Goal: Task Accomplishment & Management: Manage account settings

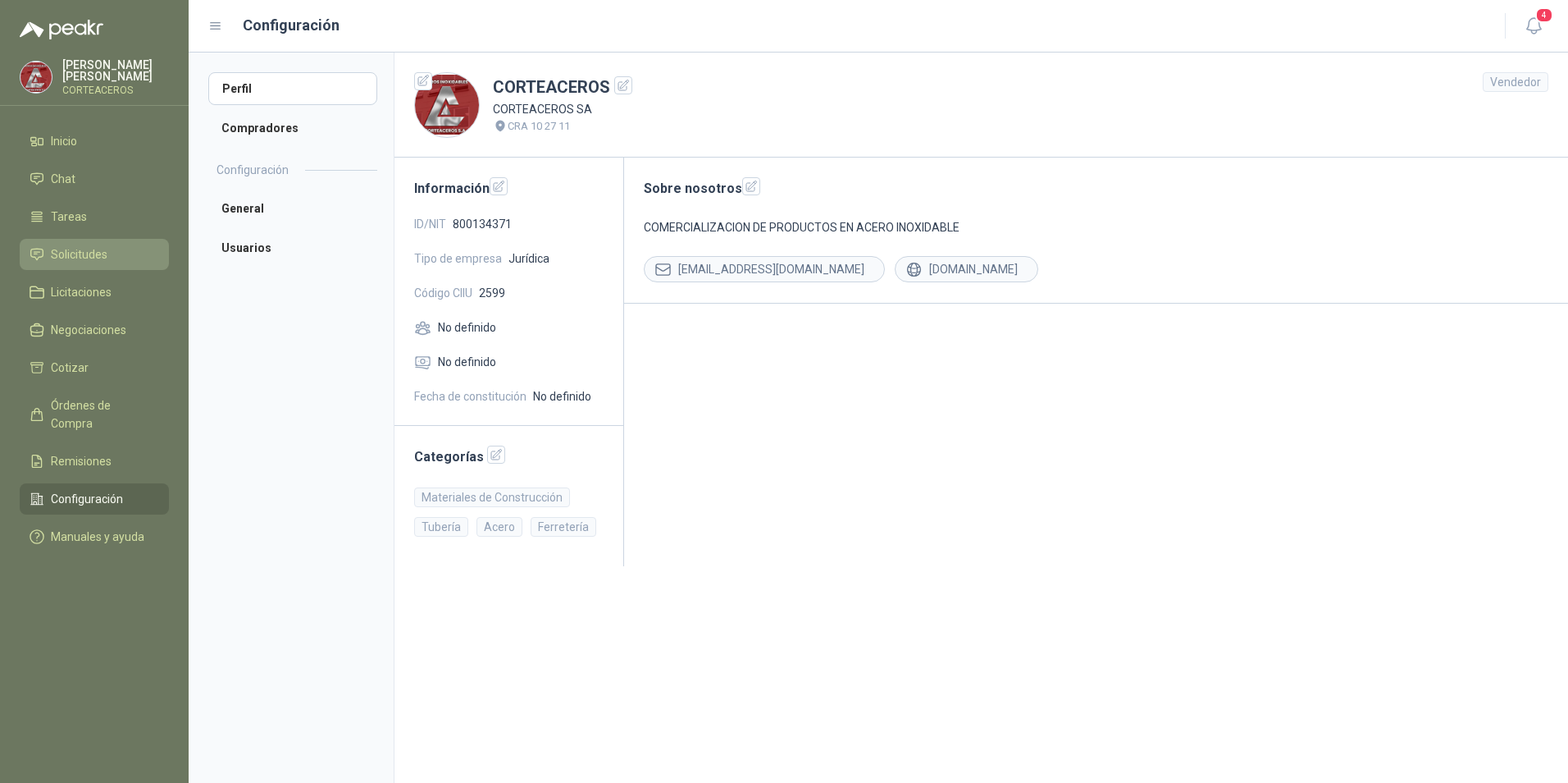
click at [55, 251] on span "Solicitudes" at bounding box center [79, 254] width 56 height 18
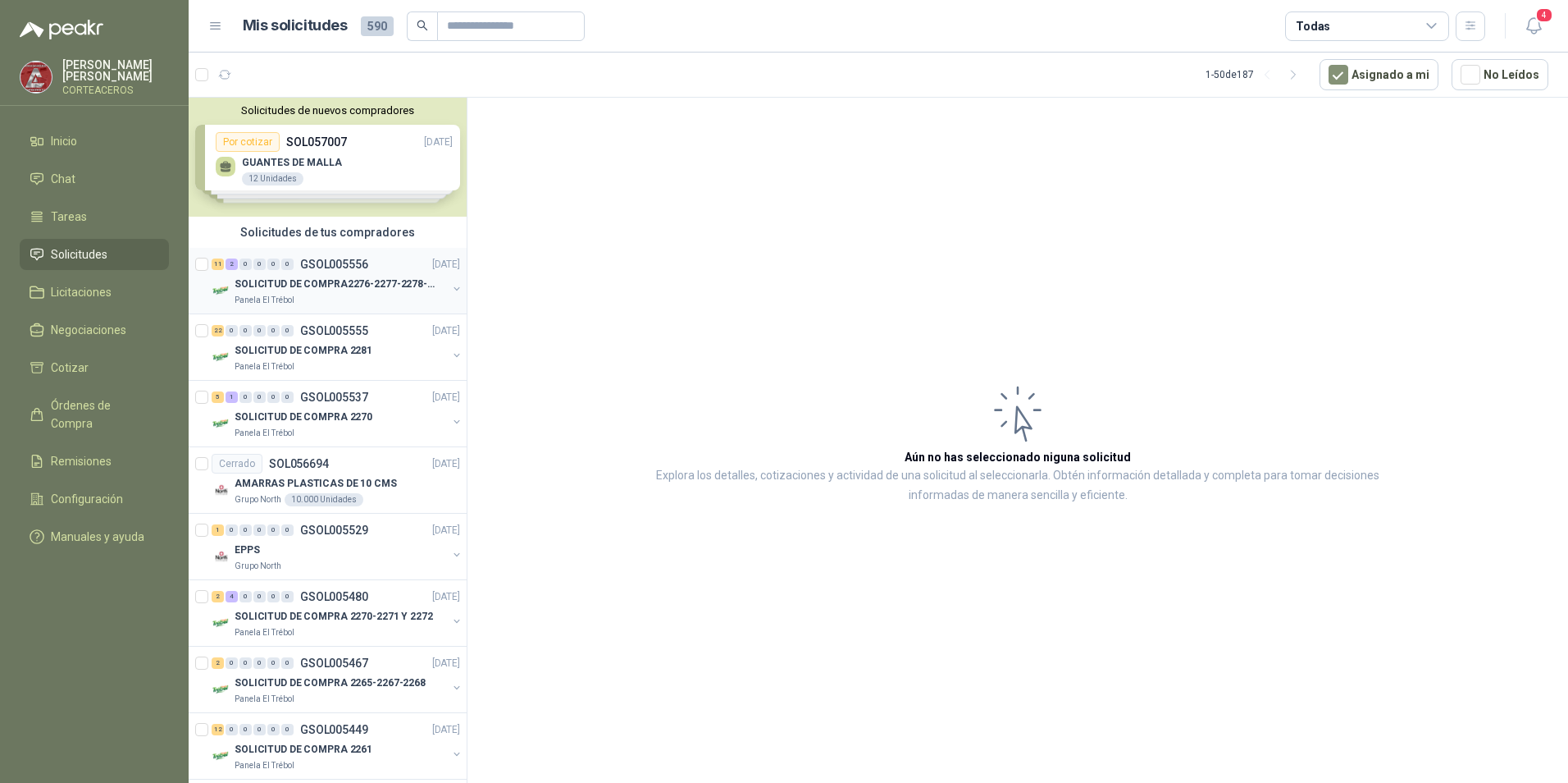
click at [339, 281] on p "SOLICITUD DE COMPRA2276-2277-2278-2284-2285-" at bounding box center [337, 284] width 204 height 16
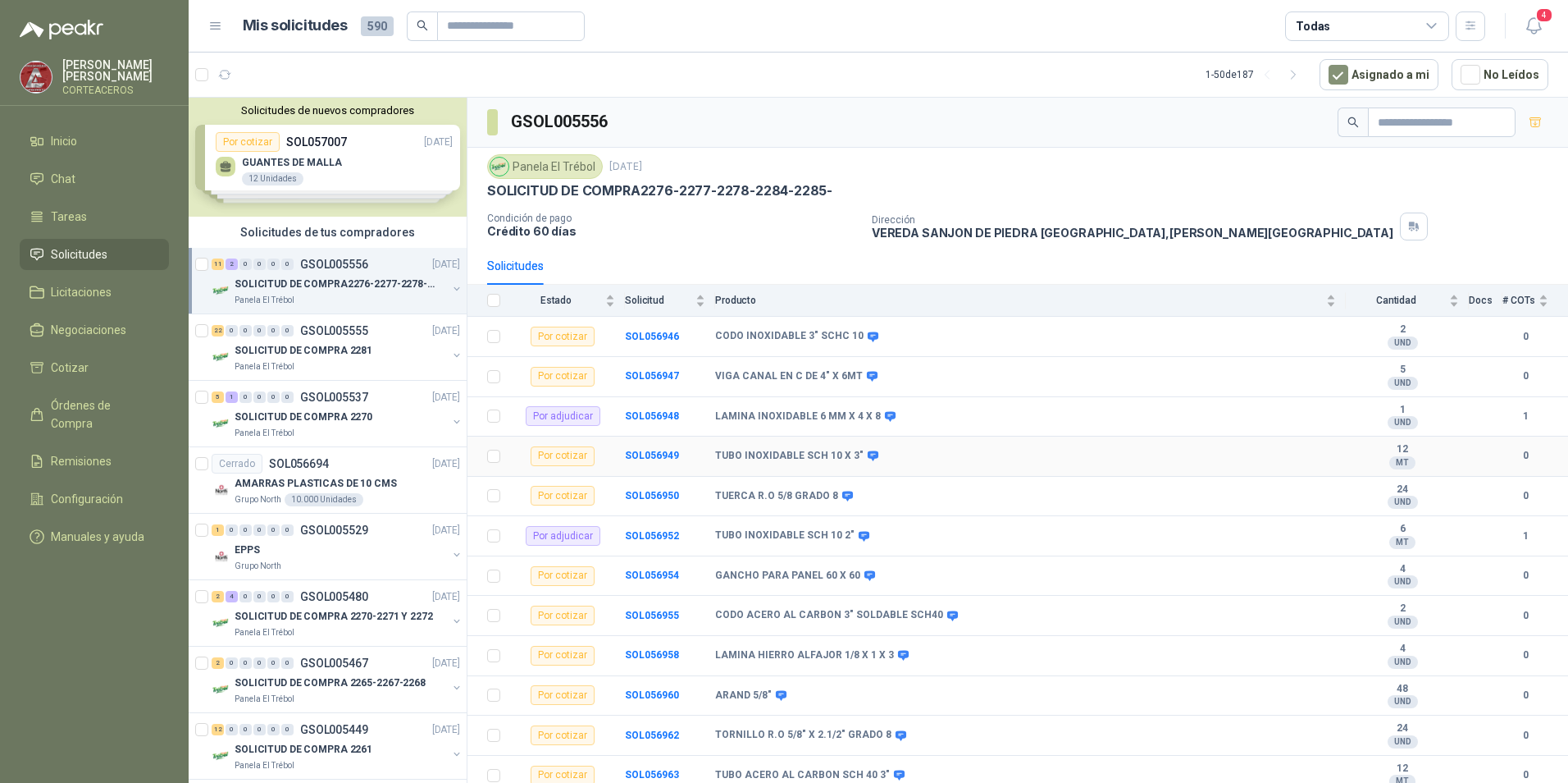
scroll to position [47, 0]
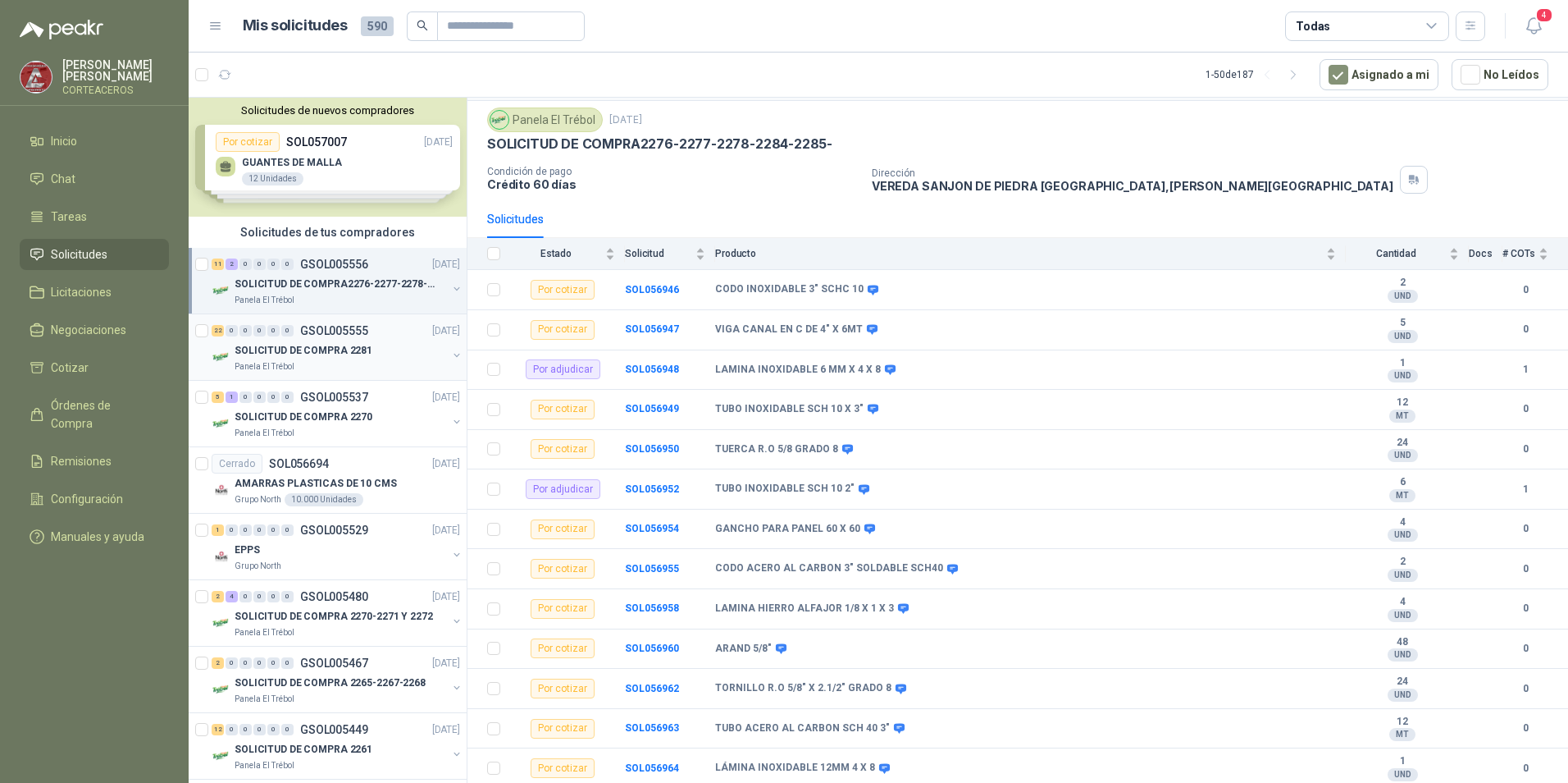
click at [331, 353] on p "SOLICITUD DE COMPRA 2281" at bounding box center [304, 350] width 138 height 16
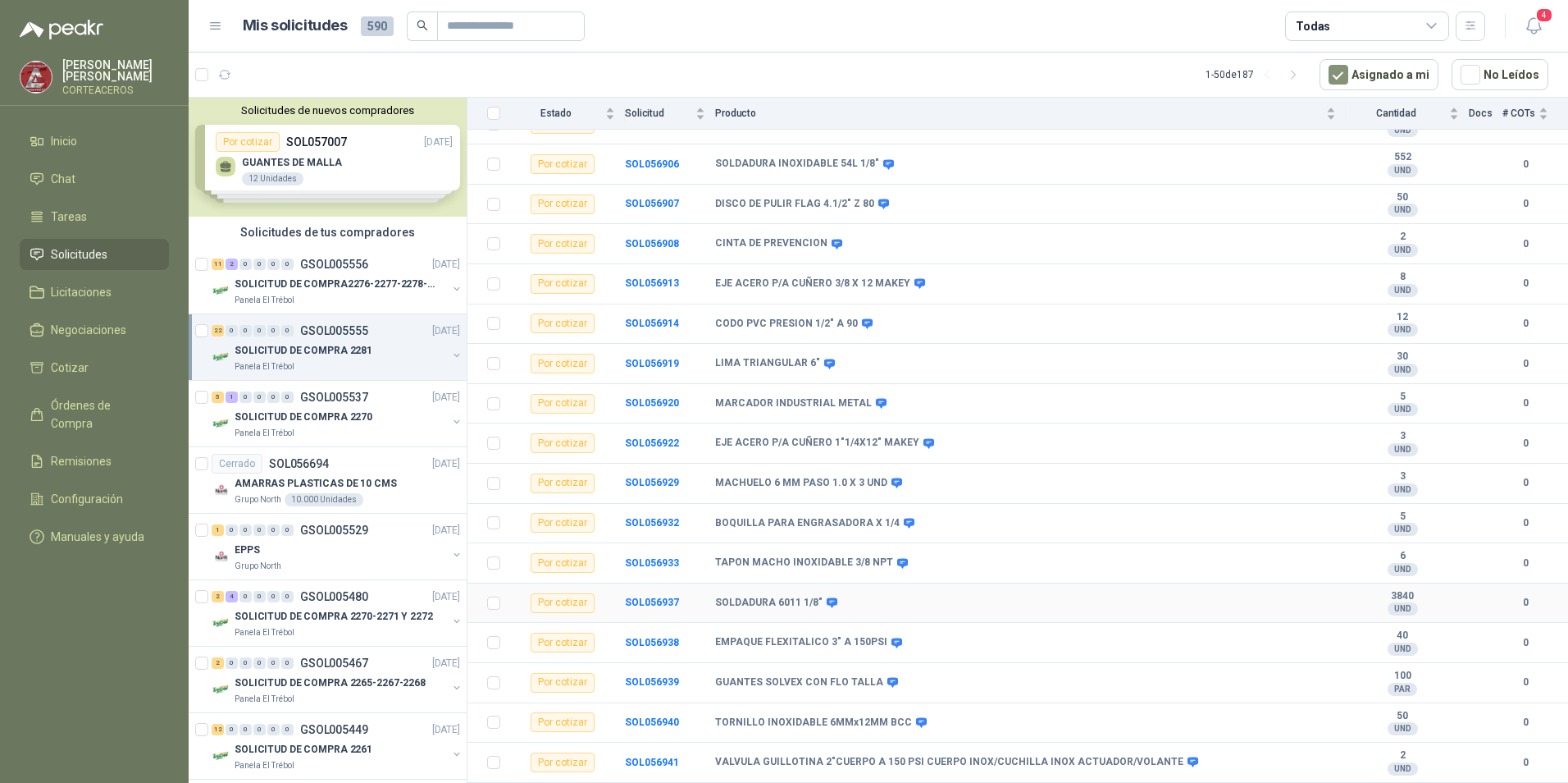
scroll to position [406, 0]
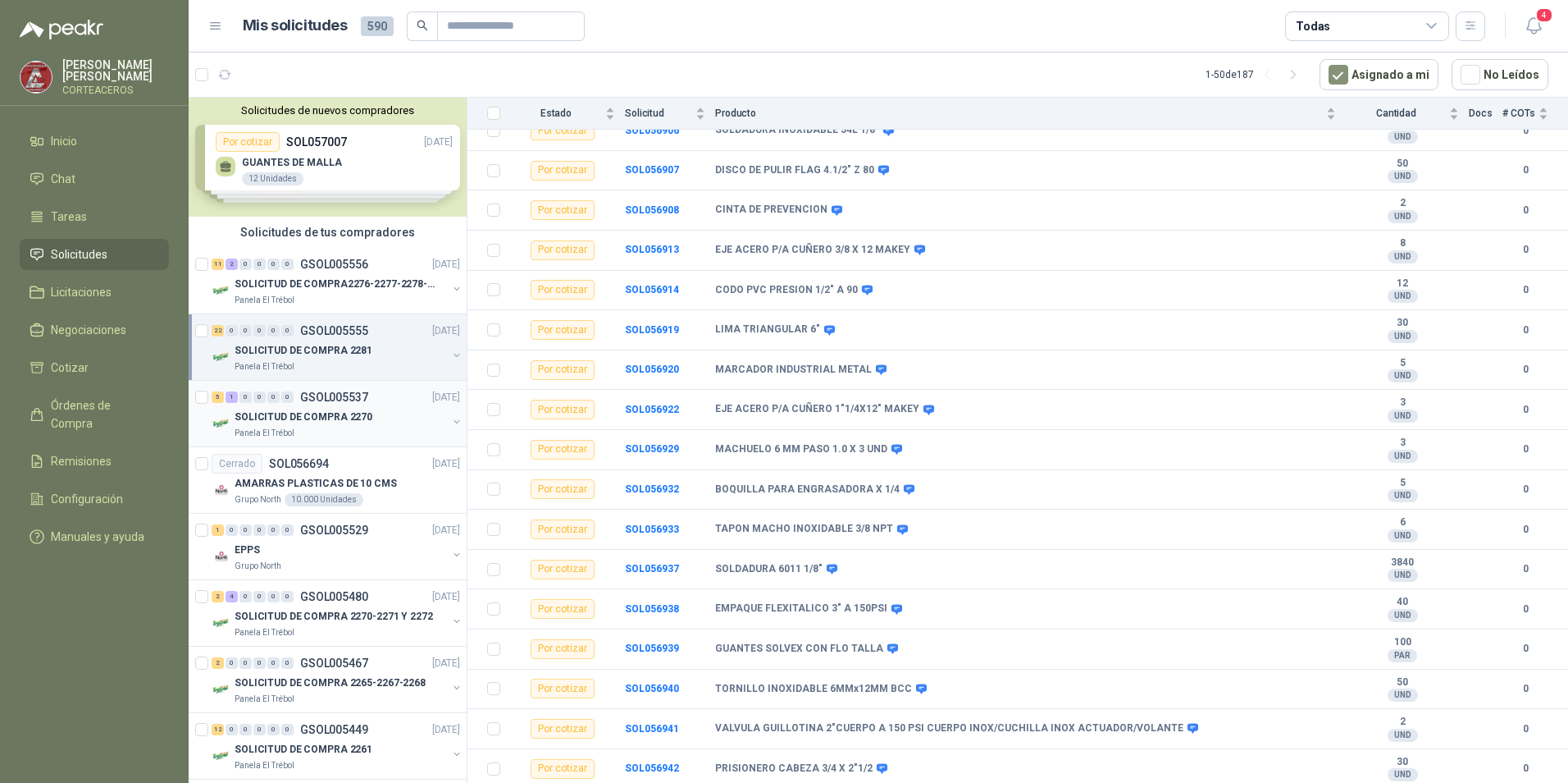
click at [275, 414] on p "SOLICITUD DE COMPRA 2270" at bounding box center [304, 417] width 138 height 16
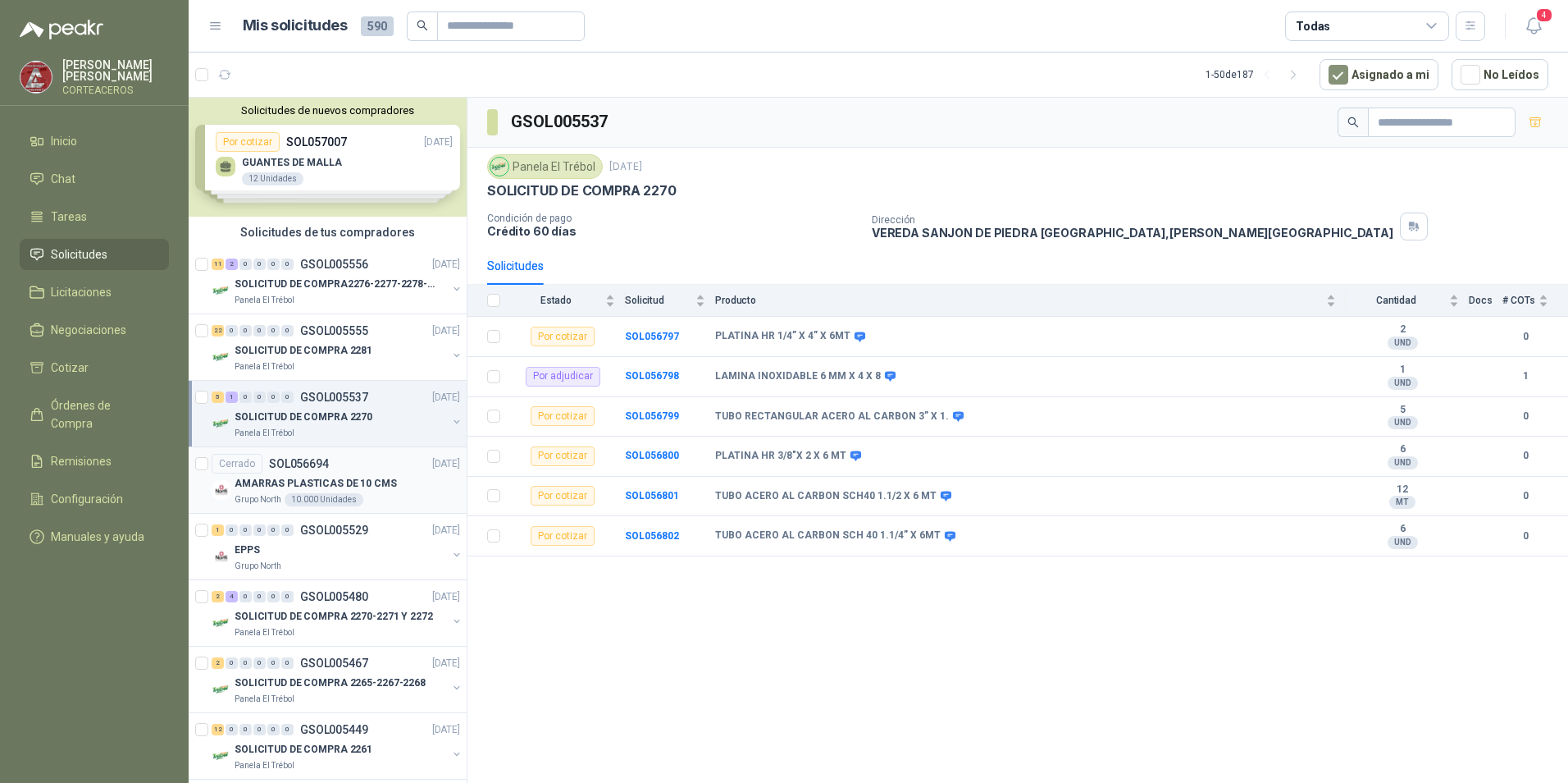
click at [347, 489] on p "AMARRAS PLASTICAS DE 10 CMS" at bounding box center [316, 483] width 162 height 16
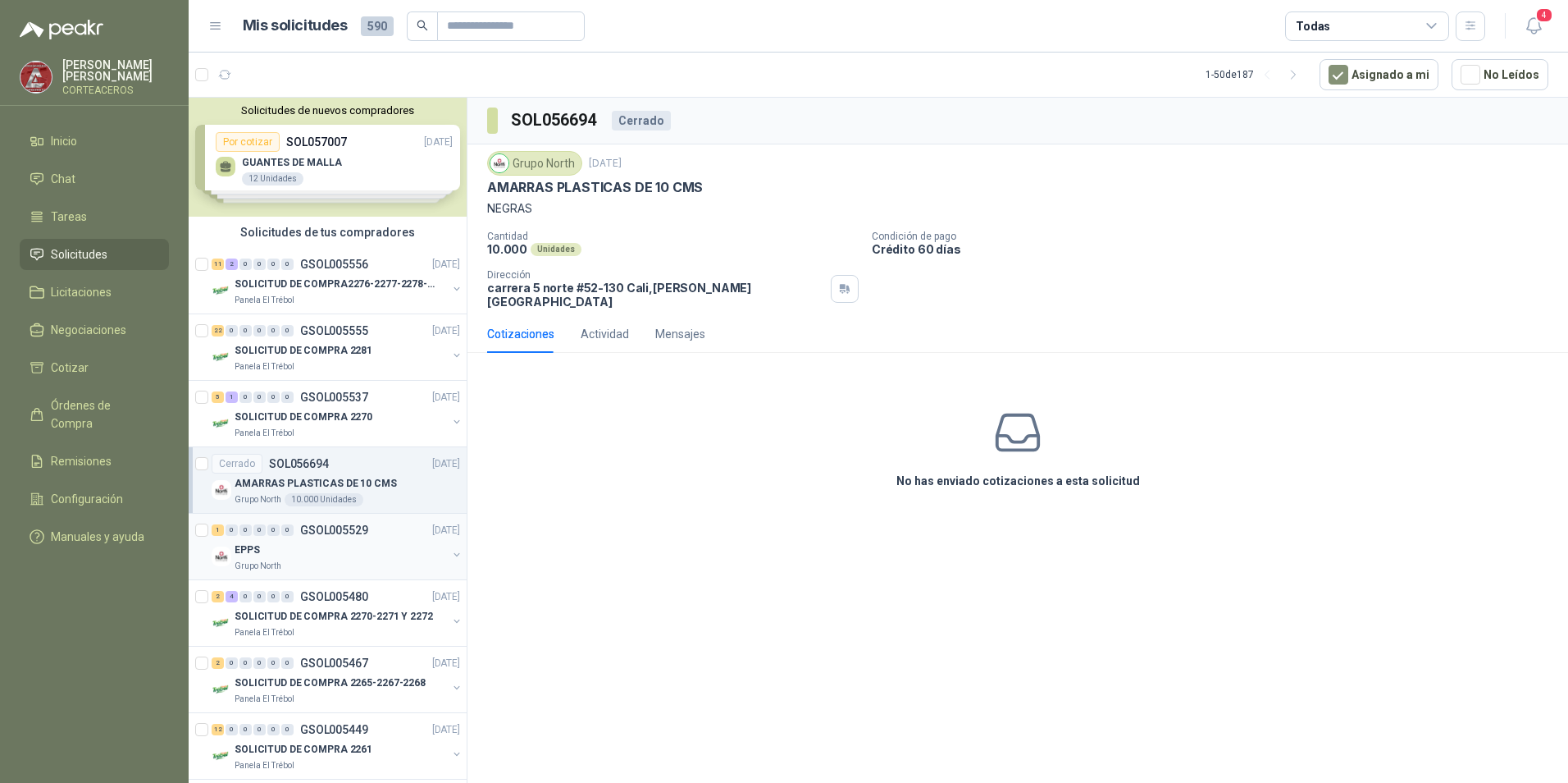
click at [305, 545] on div "EPPS" at bounding box center [341, 550] width 213 height 20
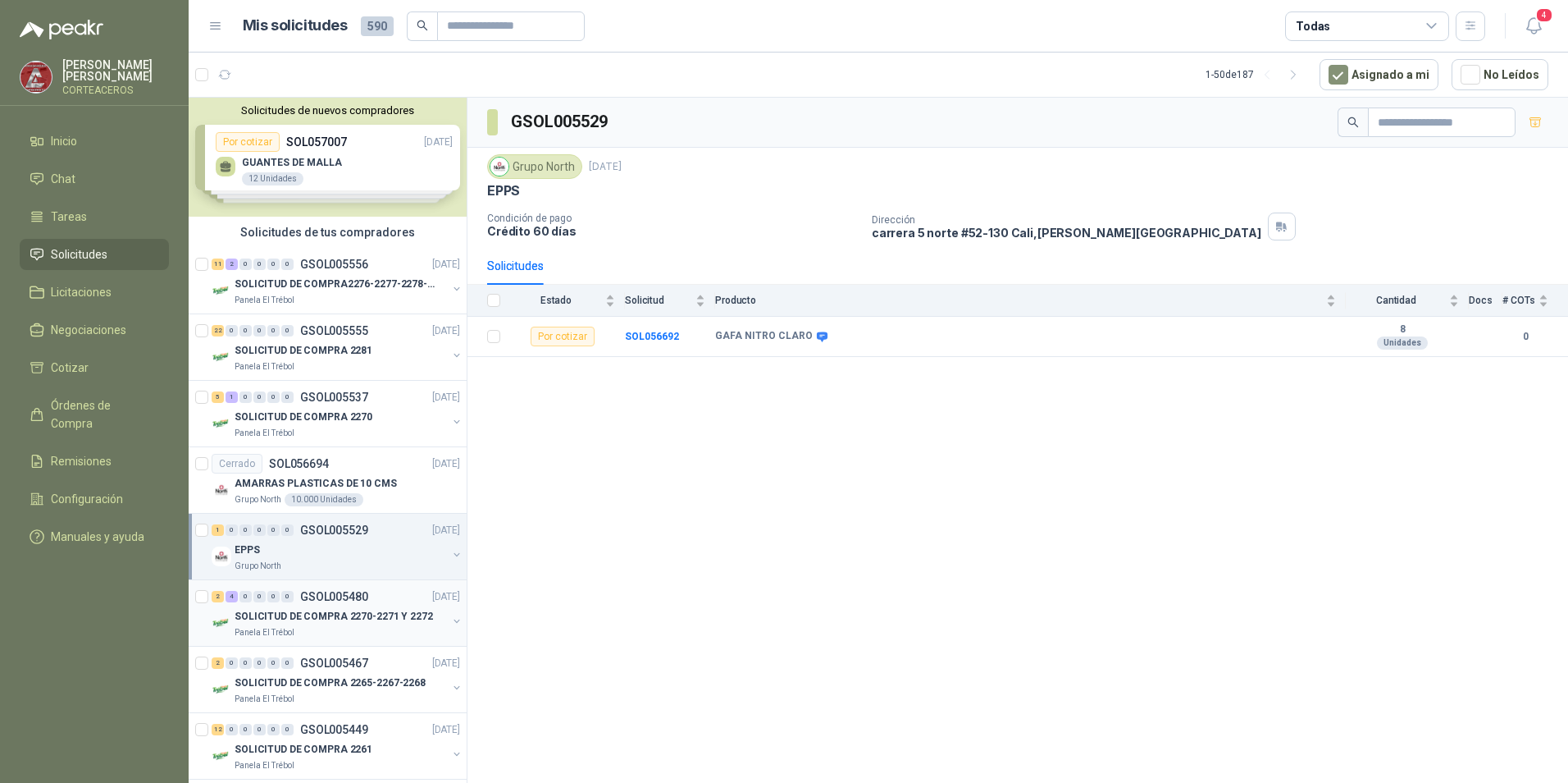
click at [352, 622] on p "SOLICITUD DE COMPRA 2270-2271 Y 2272" at bounding box center [334, 617] width 199 height 16
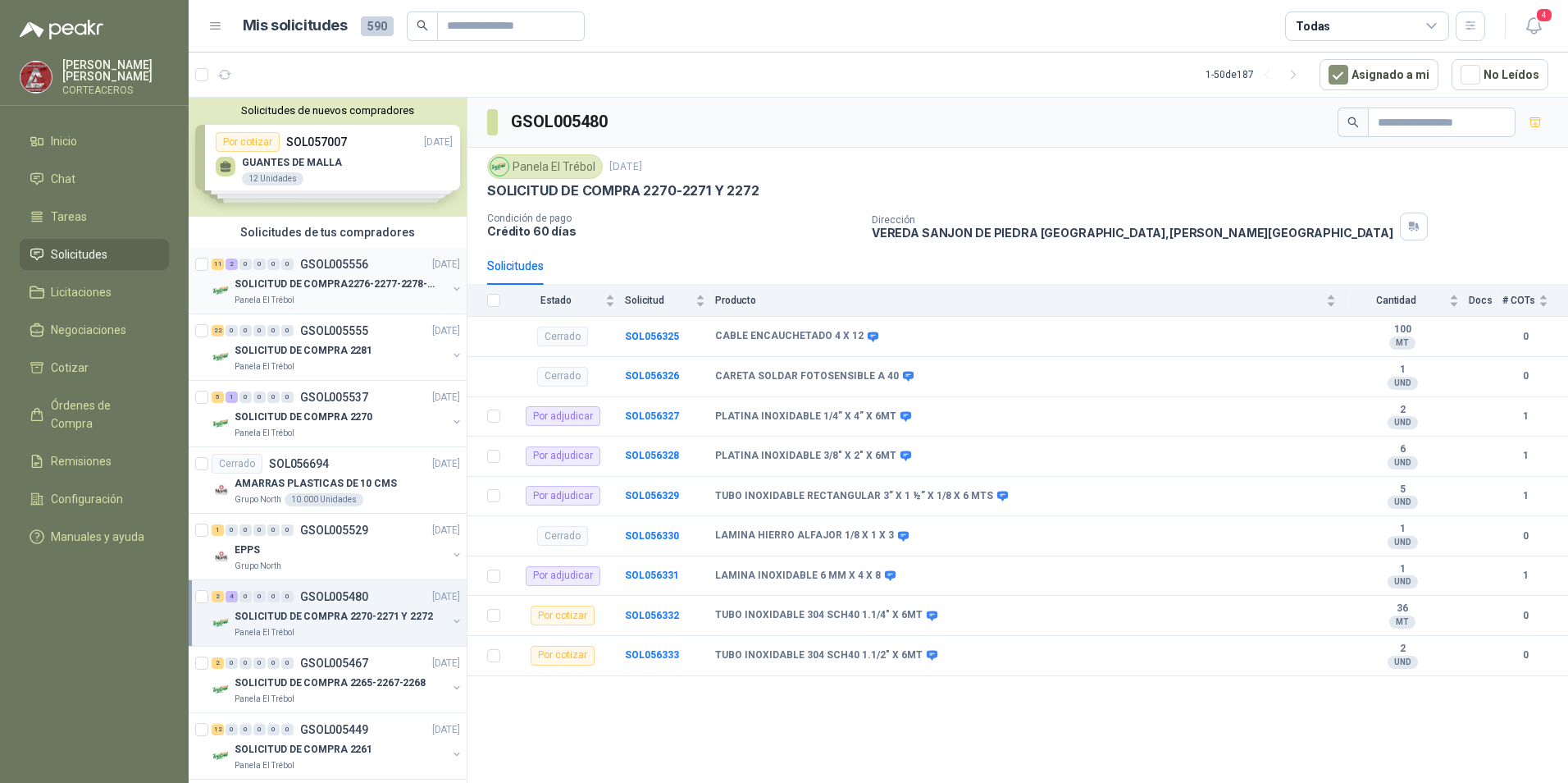
click at [373, 277] on p "SOLICITUD DE COMPRA2276-2277-2278-2284-2285-" at bounding box center [337, 284] width 204 height 16
